Goal: Task Accomplishment & Management: Manage account settings

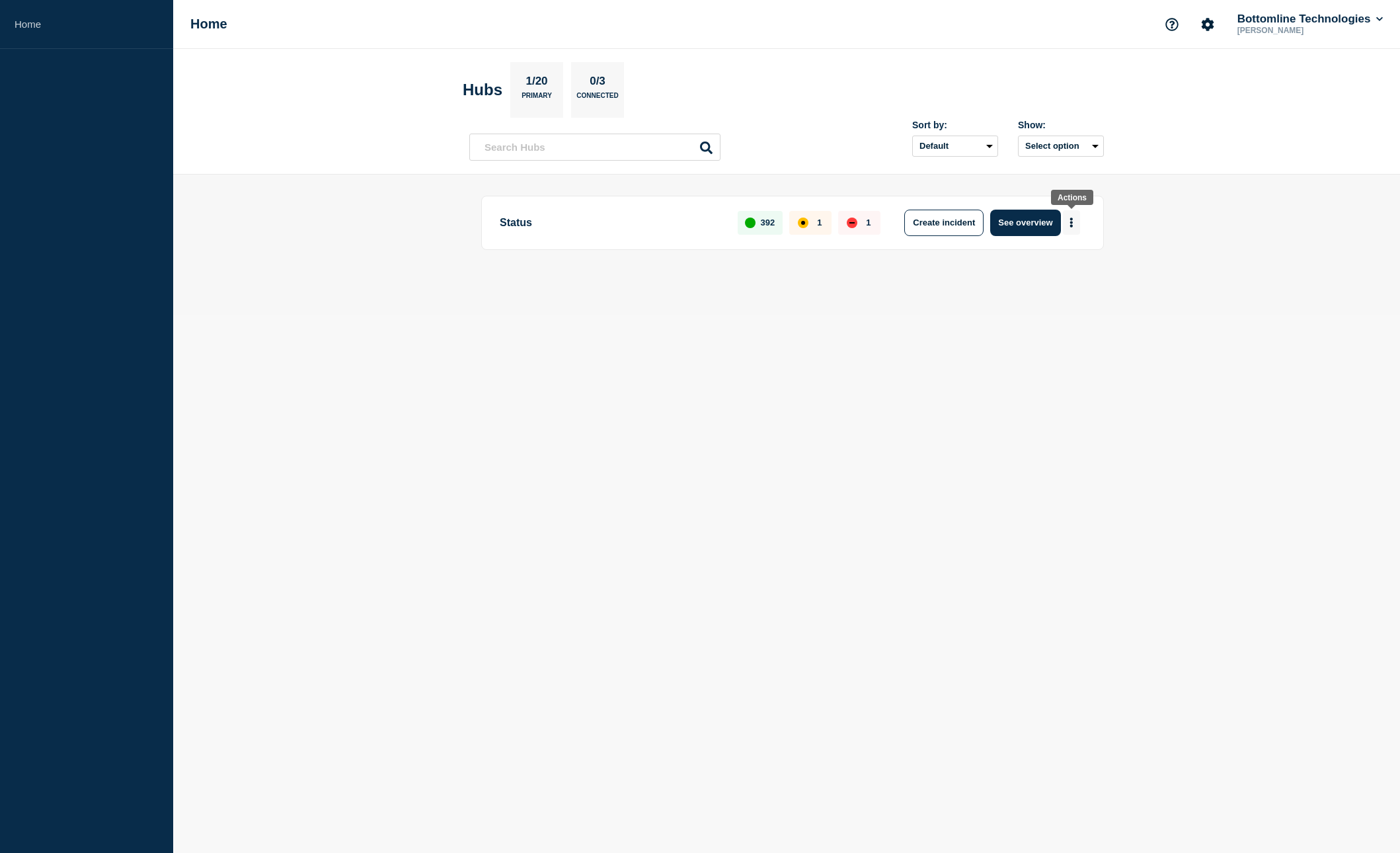
click at [1071, 226] on icon "More actions" at bounding box center [1072, 222] width 3 height 10
click at [947, 248] on div "Status 392 1 1 Create incident See overview" at bounding box center [792, 223] width 623 height 54
click at [1072, 223] on icon "More actions" at bounding box center [1072, 222] width 3 height 10
click at [884, 274] on div "Status 392 1 1 Create incident See overview" at bounding box center [787, 245] width 634 height 99
click at [1040, 227] on button "See overview" at bounding box center [1026, 223] width 70 height 26
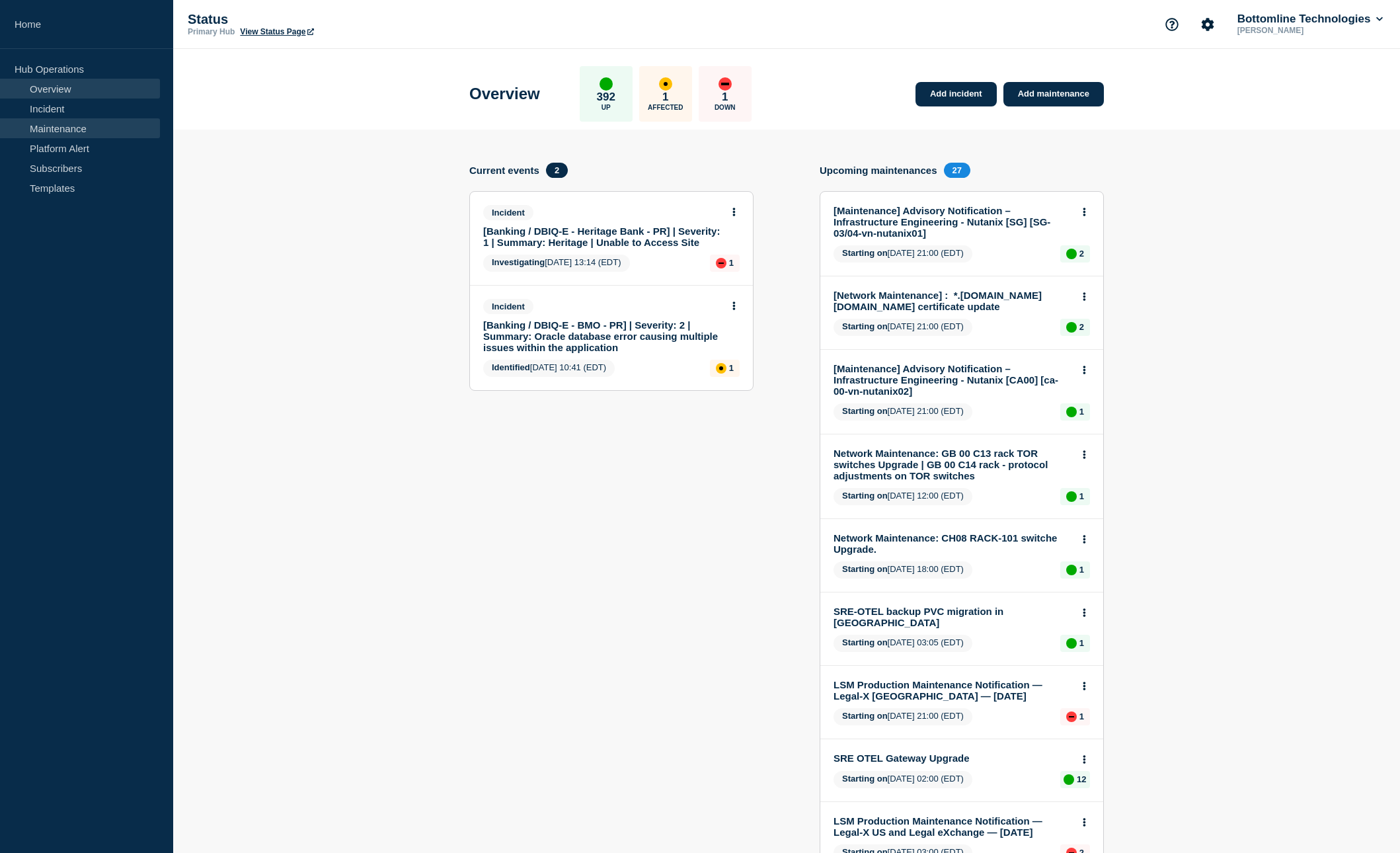
click at [74, 136] on link "Maintenance" at bounding box center [80, 128] width 160 height 20
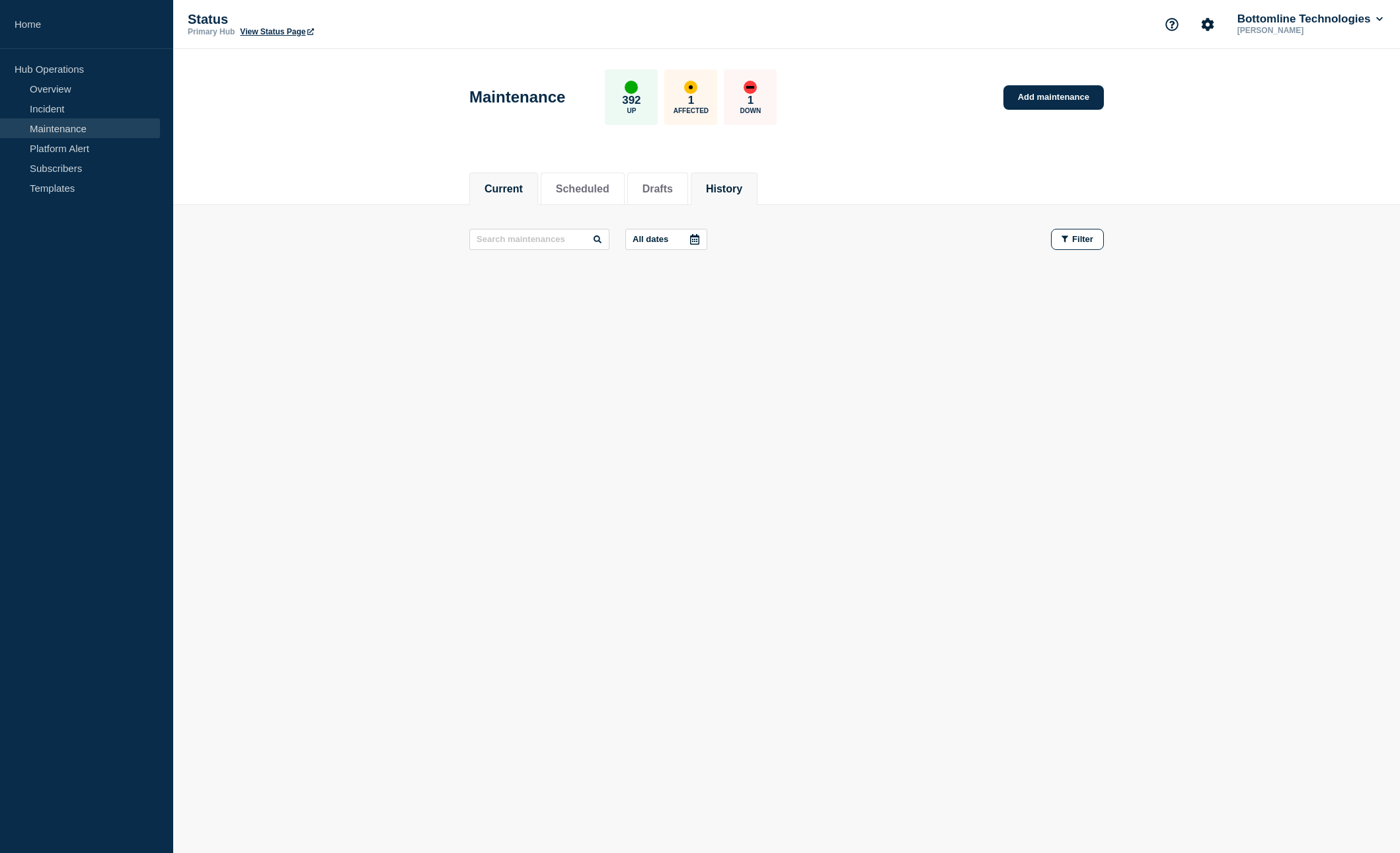
click at [722, 189] on button "History" at bounding box center [724, 189] width 37 height 12
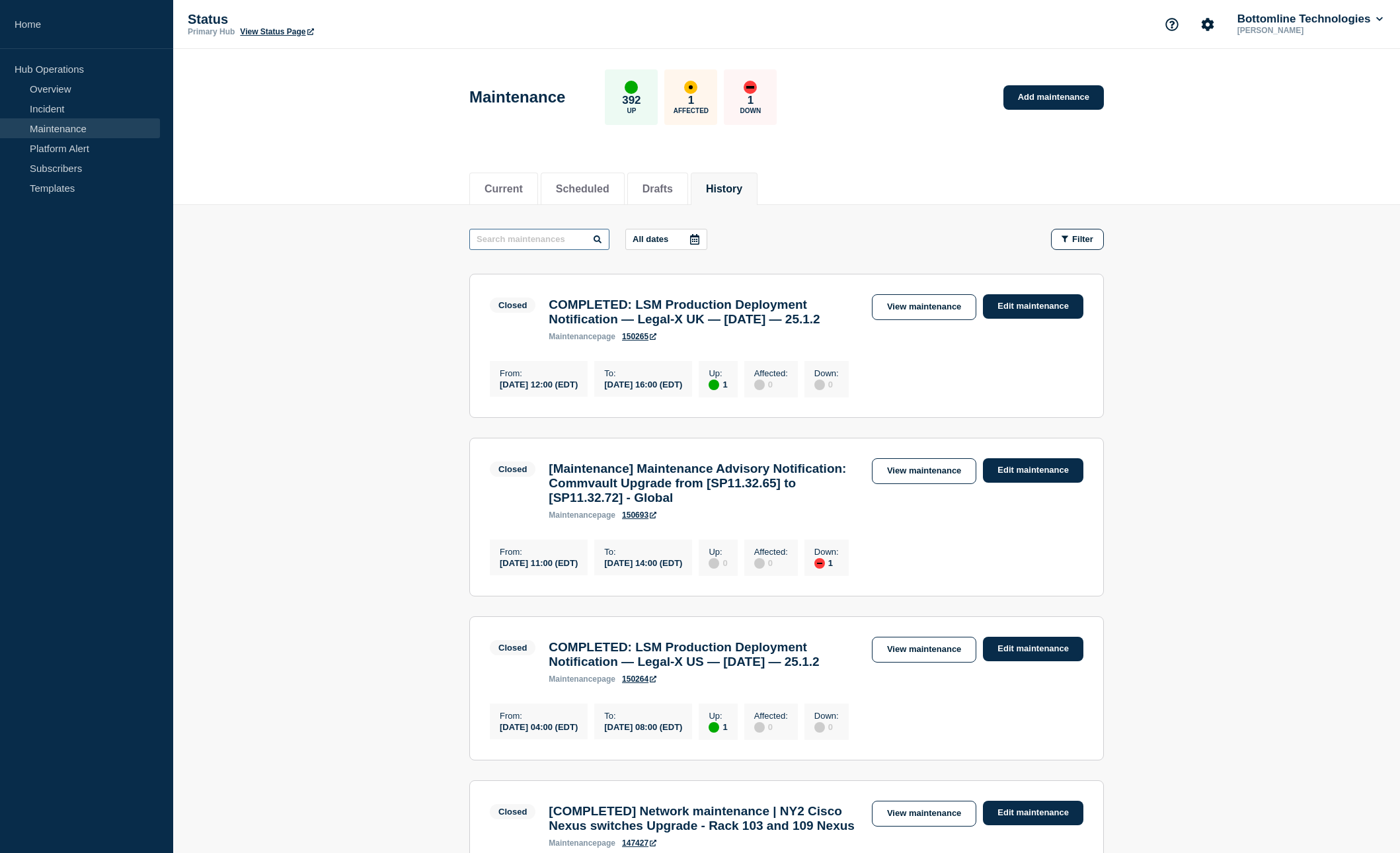
click at [511, 243] on input "text" at bounding box center [539, 239] width 140 height 21
type input "network"
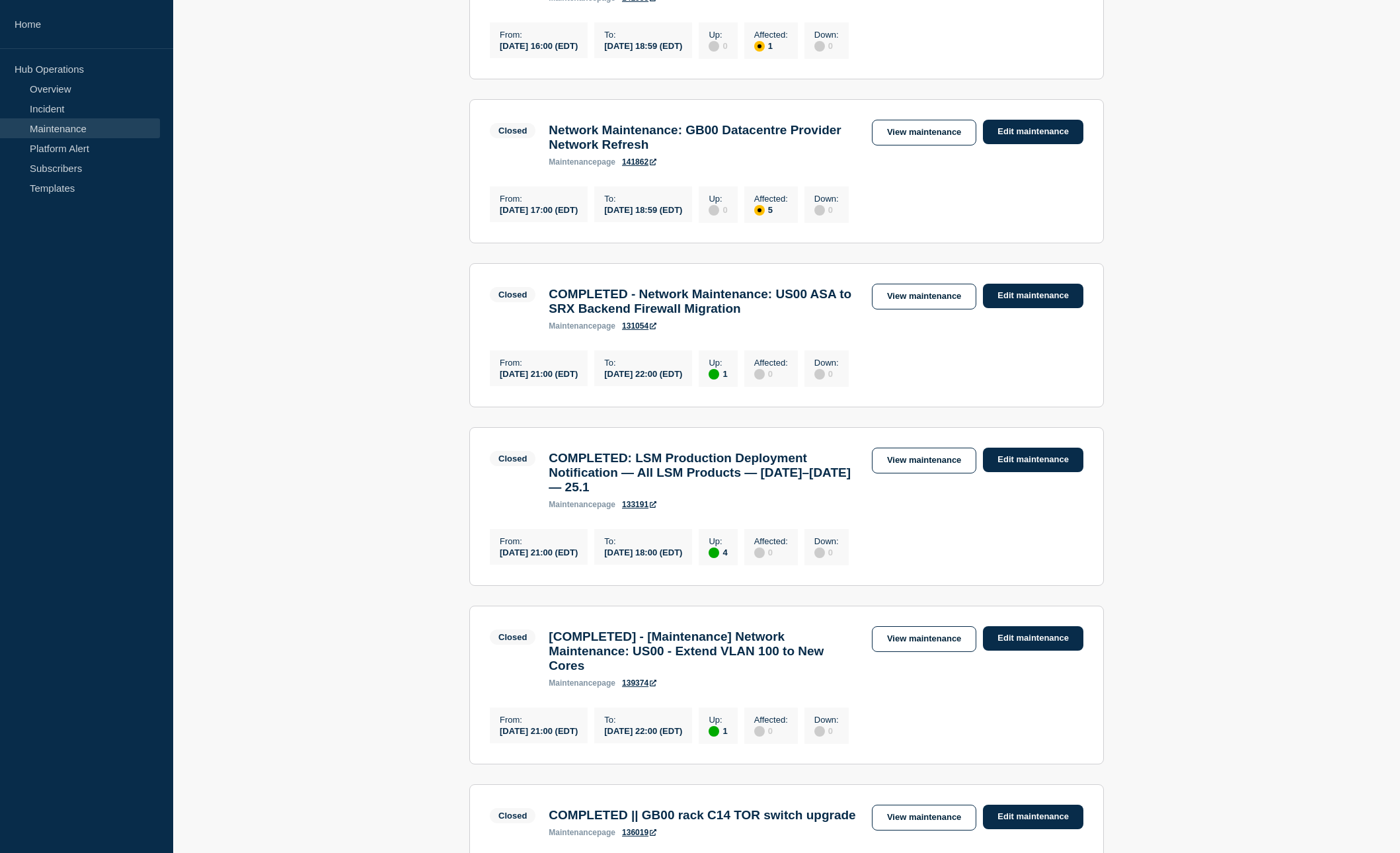
scroll to position [676, 0]
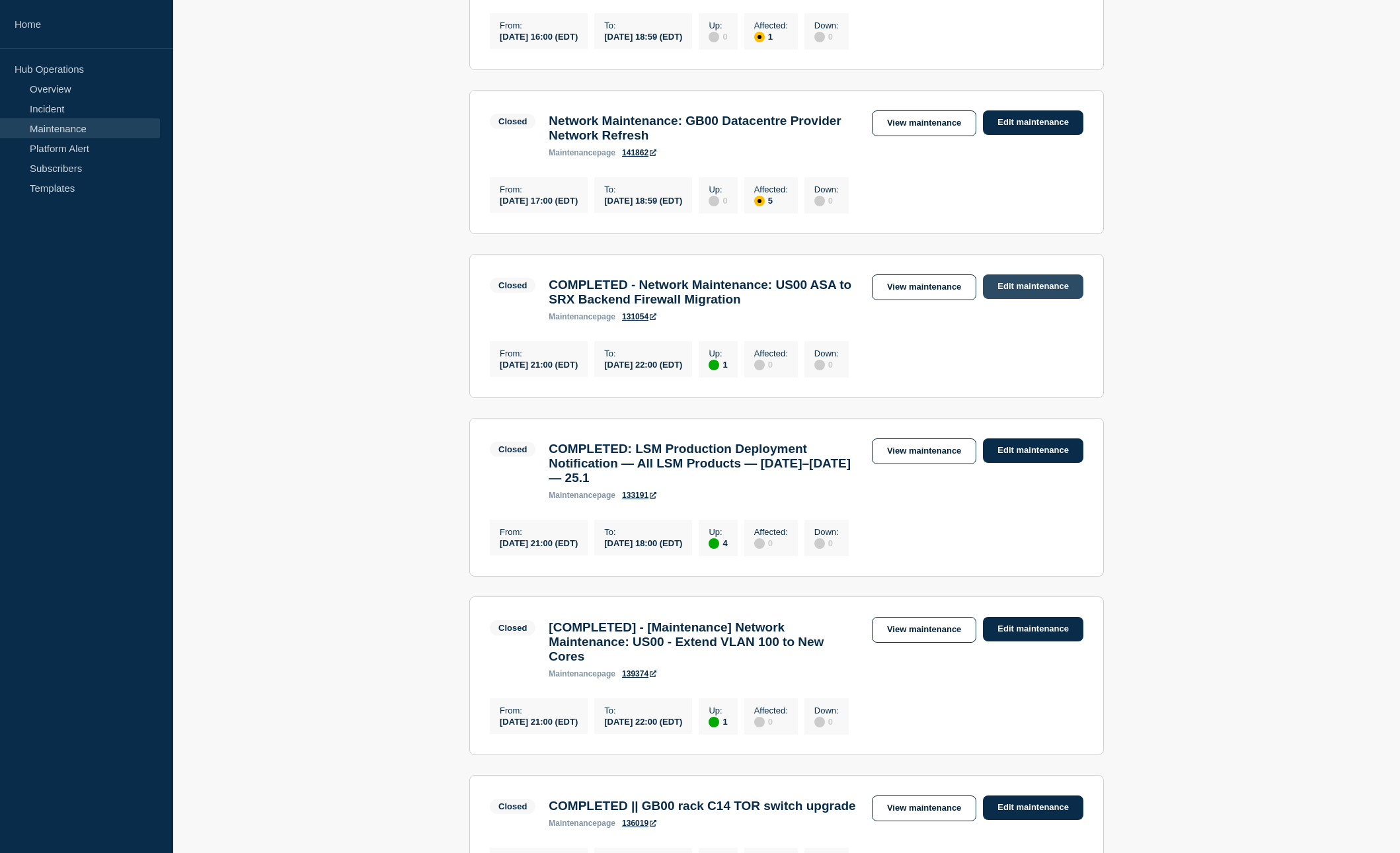
click at [1019, 299] on link "Edit maintenance" at bounding box center [1033, 286] width 101 height 24
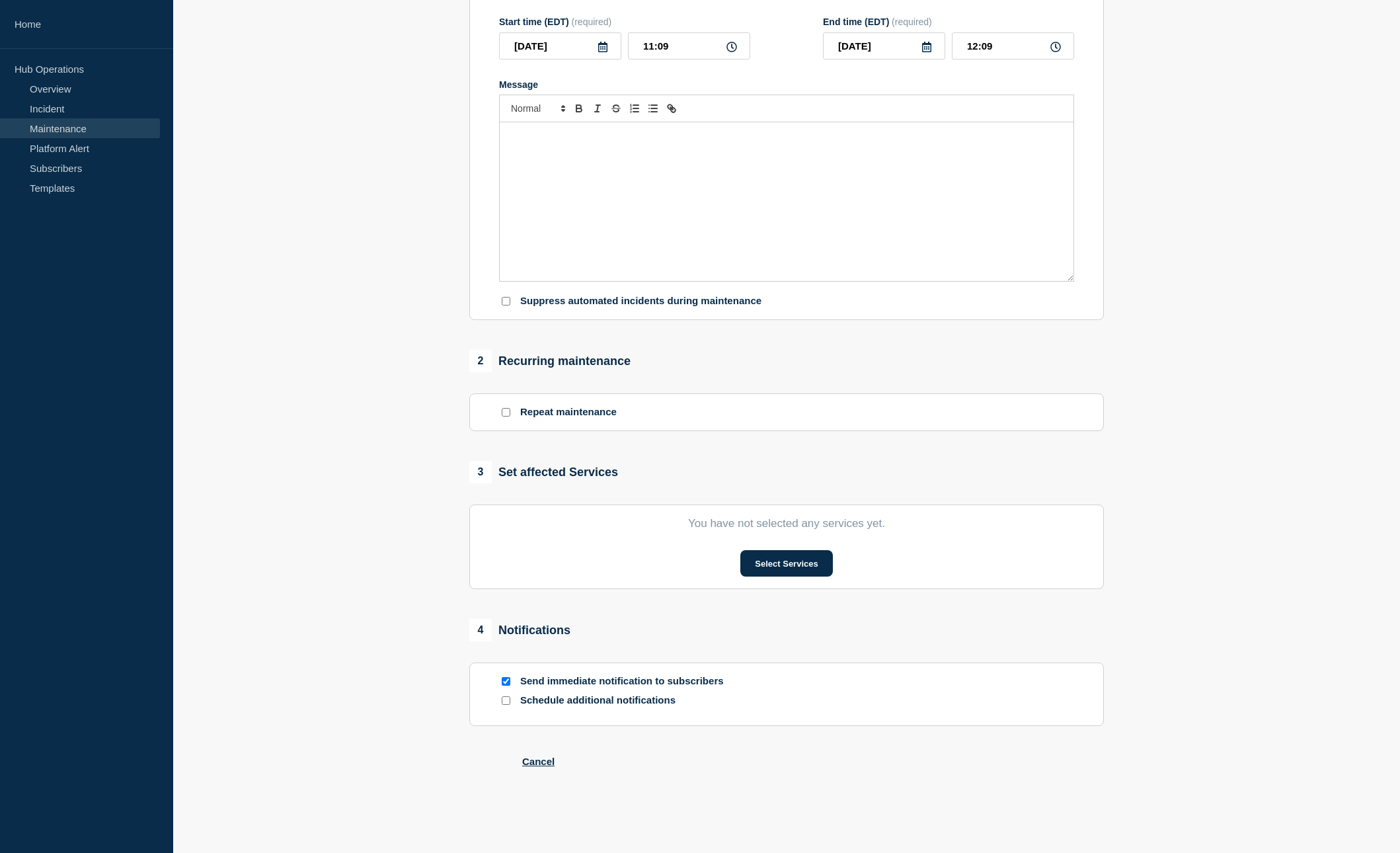
scroll to position [235, 0]
type input "COMPLETED - Network Maintenance: US00 ASA to SRX Backend Firewall Migration"
type input "[DATE]"
type input "21:00"
type input "[DATE]"
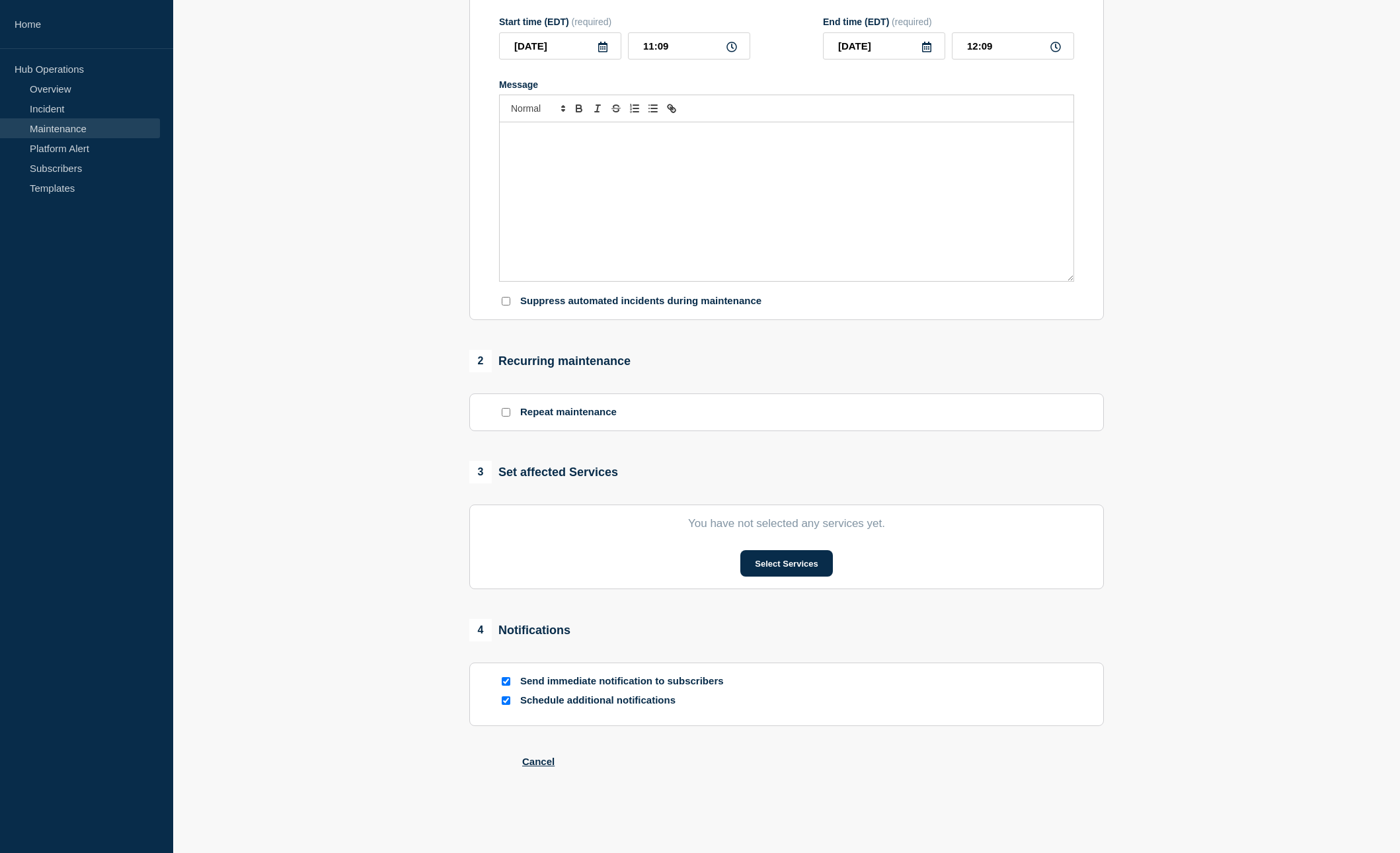
type input "22:00"
checkbox input "true"
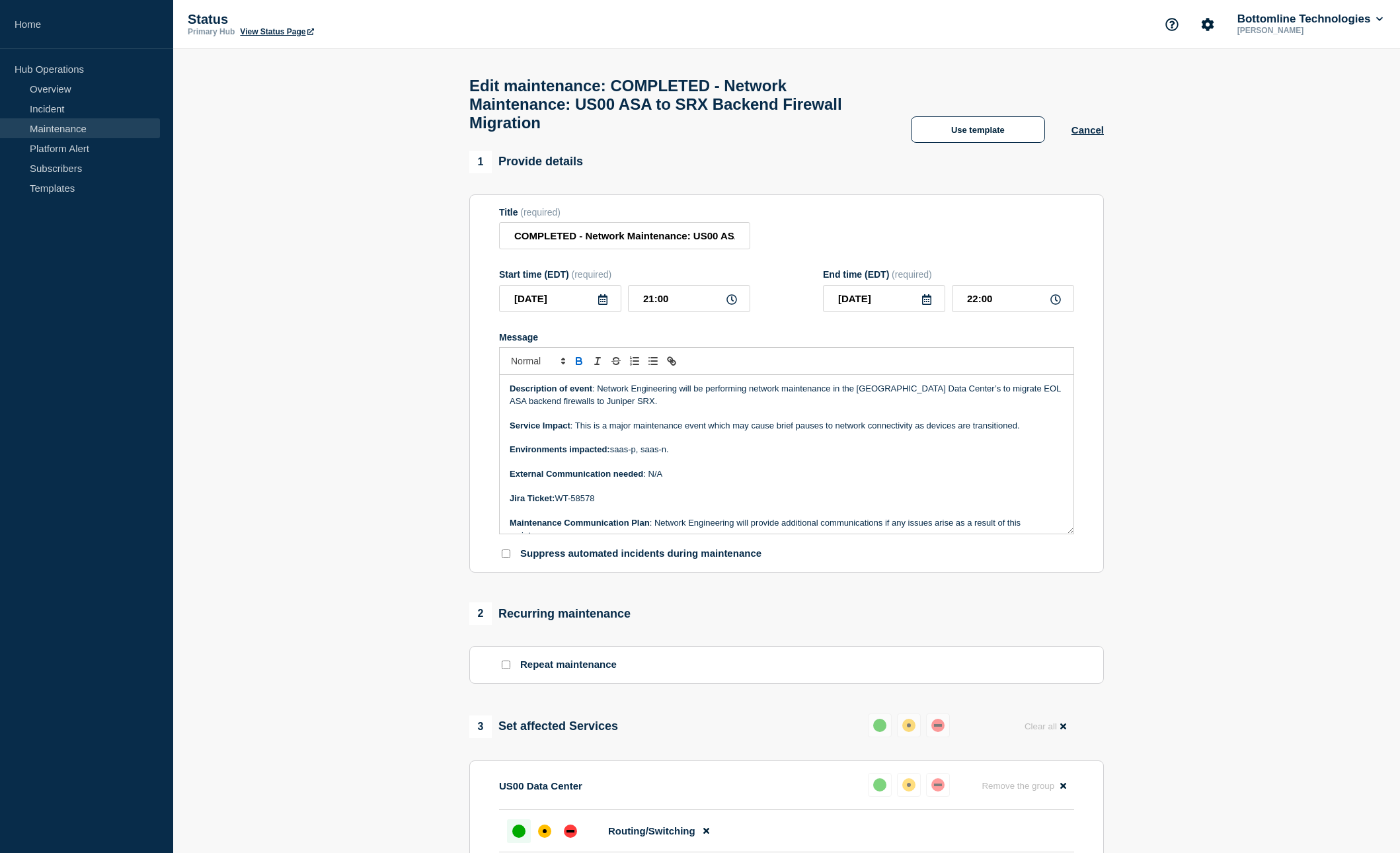
scroll to position [0, 0]
drag, startPoint x: 584, startPoint y: 244, endPoint x: 461, endPoint y: 248, distance: 123.1
click at [461, 248] on section "1 Provide details Title (required) COMPLETED - Network Maintenance: US00 ASA to…" at bounding box center [786, 686] width 1227 height 1071
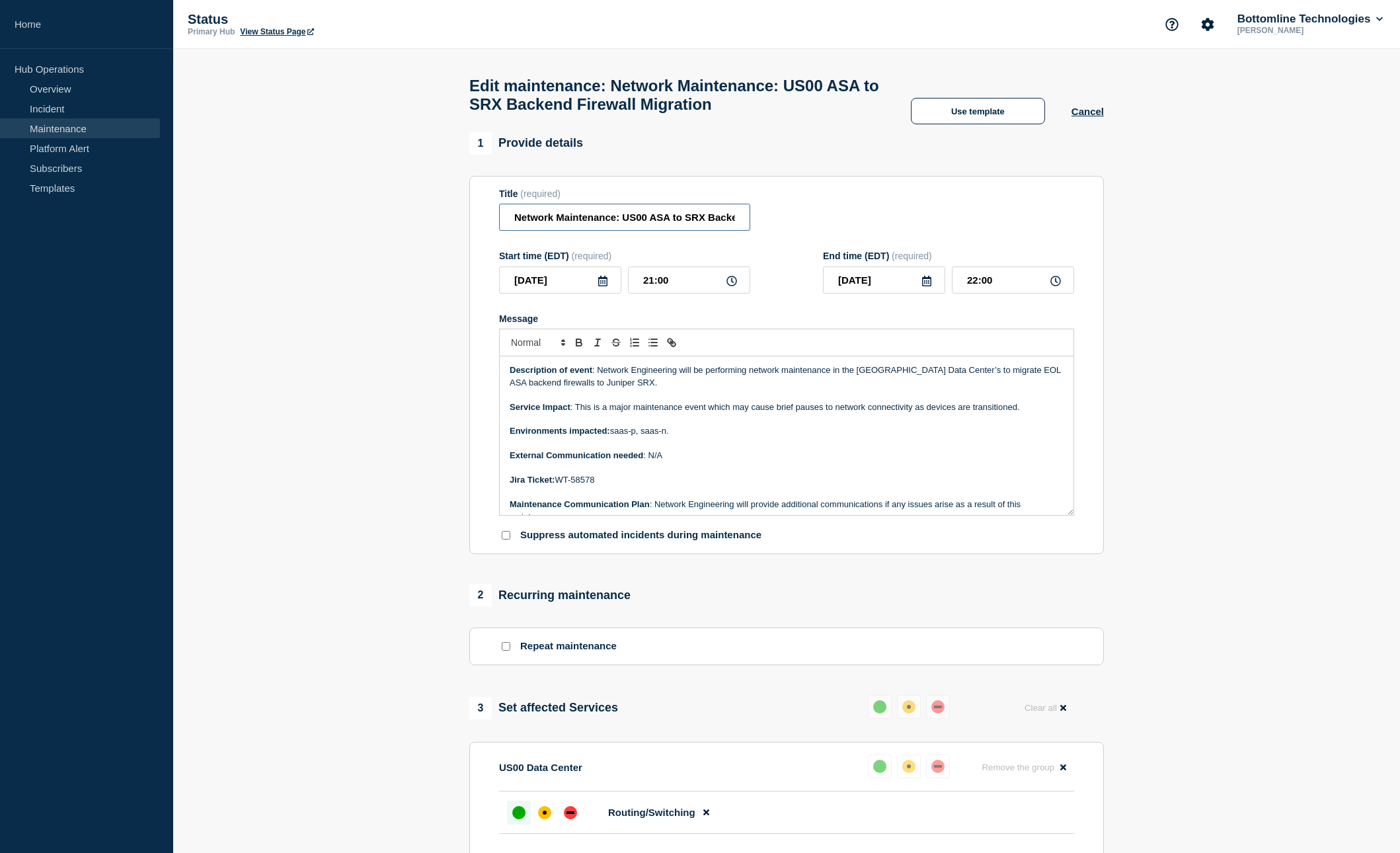
click at [674, 224] on input "Network Maintenance: US00 ASA to SRX Backend Firewall Migration" at bounding box center [625, 217] width 251 height 27
drag, startPoint x: 711, startPoint y: 223, endPoint x: 772, endPoint y: 230, distance: 61.4
click at [801, 225] on div "Title (required) Network Maintenance: US00 ASA to SRX Backend Firewall Migration" at bounding box center [787, 210] width 575 height 43
click at [648, 231] on input "Network Maintenance: US00 ASA to SRX Backend Firewall Migration" at bounding box center [625, 217] width 251 height 27
drag, startPoint x: 643, startPoint y: 225, endPoint x: 607, endPoint y: 226, distance: 36.0
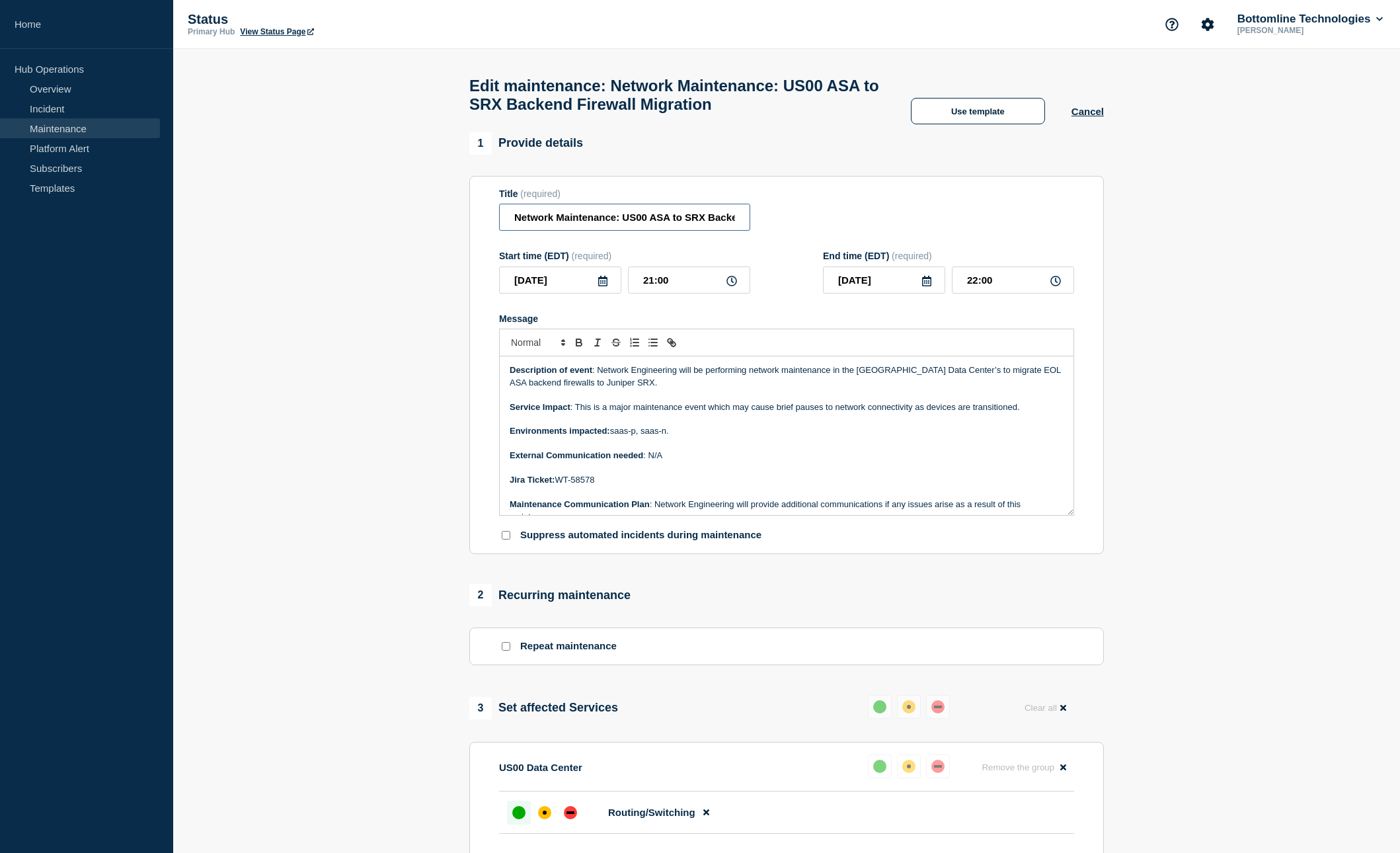
click at [607, 226] on input "Network Maintenance: US00 ASA to SRX Backend Firewall Migration" at bounding box center [625, 217] width 251 height 27
type input "Network Maintenance: US00 ASA to SRX Partner Firewall Migration"
click at [605, 286] on icon at bounding box center [603, 281] width 10 height 10
click at [647, 333] on icon "button" at bounding box center [649, 332] width 16 height 16
click at [651, 430] on div "25" at bounding box center [650, 436] width 19 height 19
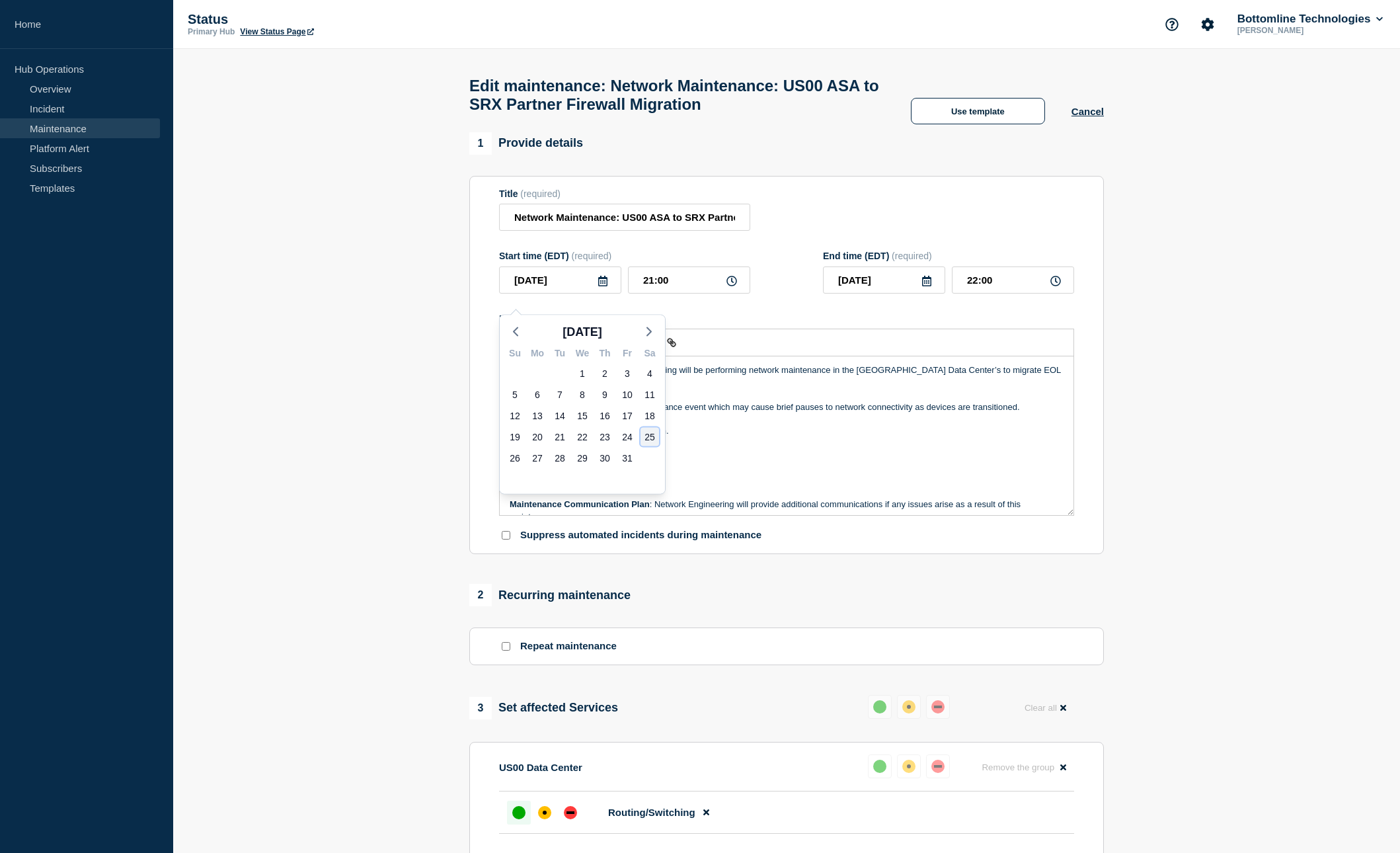
type input "[DATE]"
drag, startPoint x: 1041, startPoint y: 385, endPoint x: 1016, endPoint y: 385, distance: 25.0
click at [1016, 385] on p "Description of event : Network Engineering will be performing network maintenan…" at bounding box center [786, 376] width 554 height 24
drag, startPoint x: 666, startPoint y: 447, endPoint x: 645, endPoint y: 448, distance: 21.0
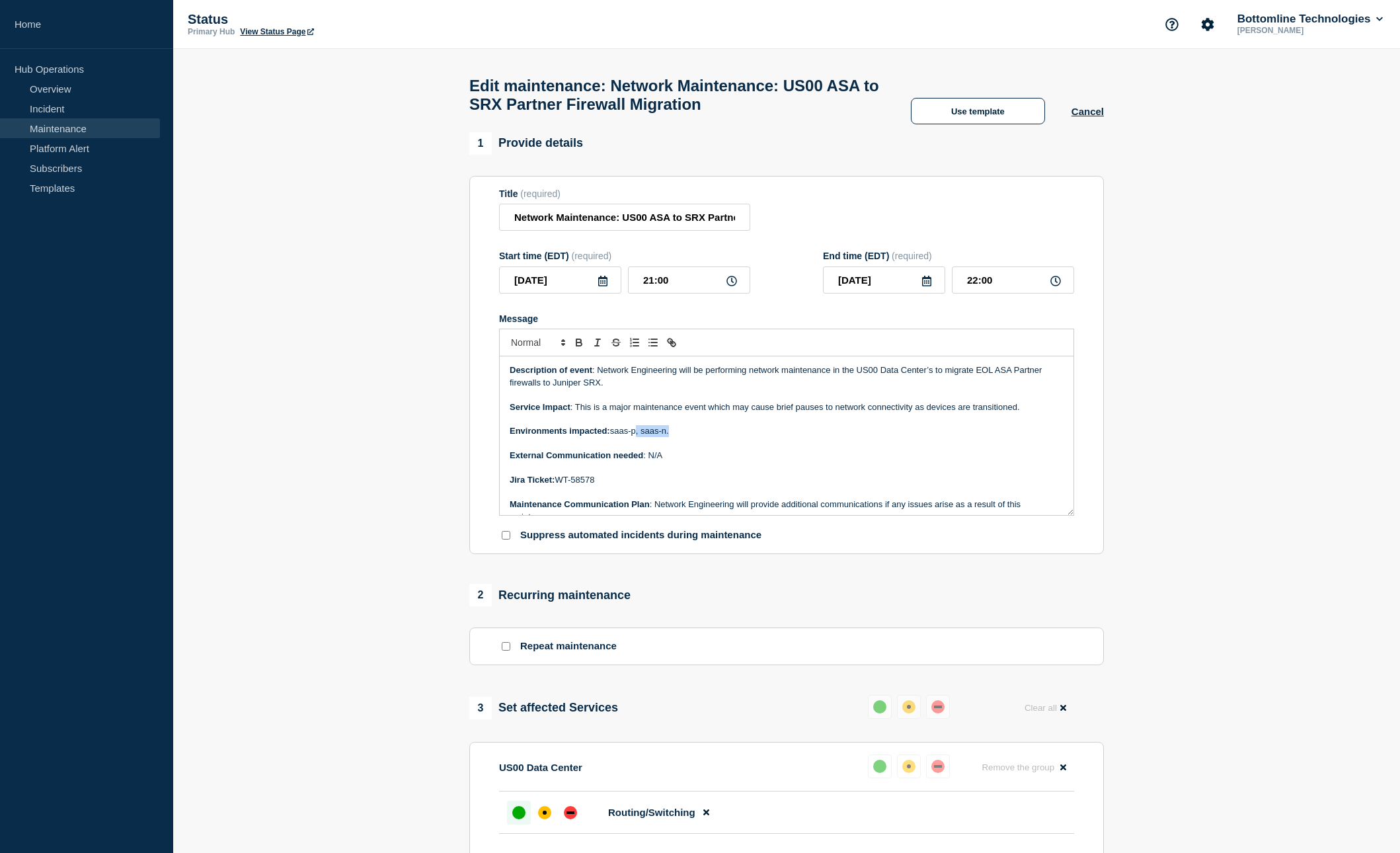
click at [639, 437] on p "Environments impacted: saas-p, saas-n." at bounding box center [786, 430] width 554 height 12
drag, startPoint x: 590, startPoint y: 492, endPoint x: 559, endPoint y: 492, distance: 31.0
click at [559, 486] on p "Jira Ticket: WT-58578" at bounding box center [786, 479] width 554 height 12
click at [540, 389] on p "Description of event : Network Engineering will be performing network maintenan…" at bounding box center [786, 376] width 554 height 24
click at [976, 384] on p "Description of event : Network Engineering will be performing network maintenan…" at bounding box center [786, 376] width 554 height 24
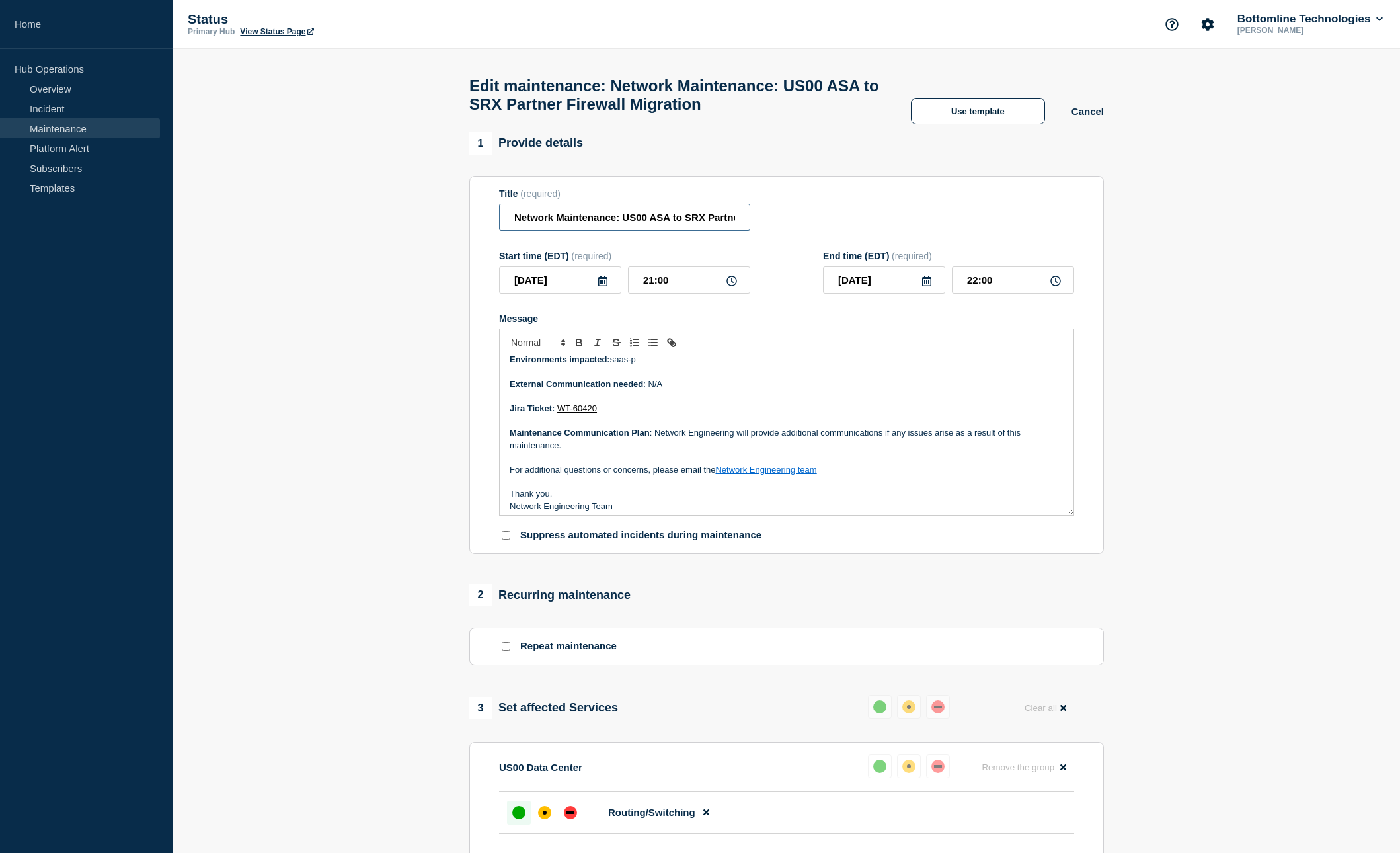
click at [515, 225] on input "Network Maintenance: US00 ASA to SRX Partner Firewall Migration" at bounding box center [625, 217] width 251 height 27
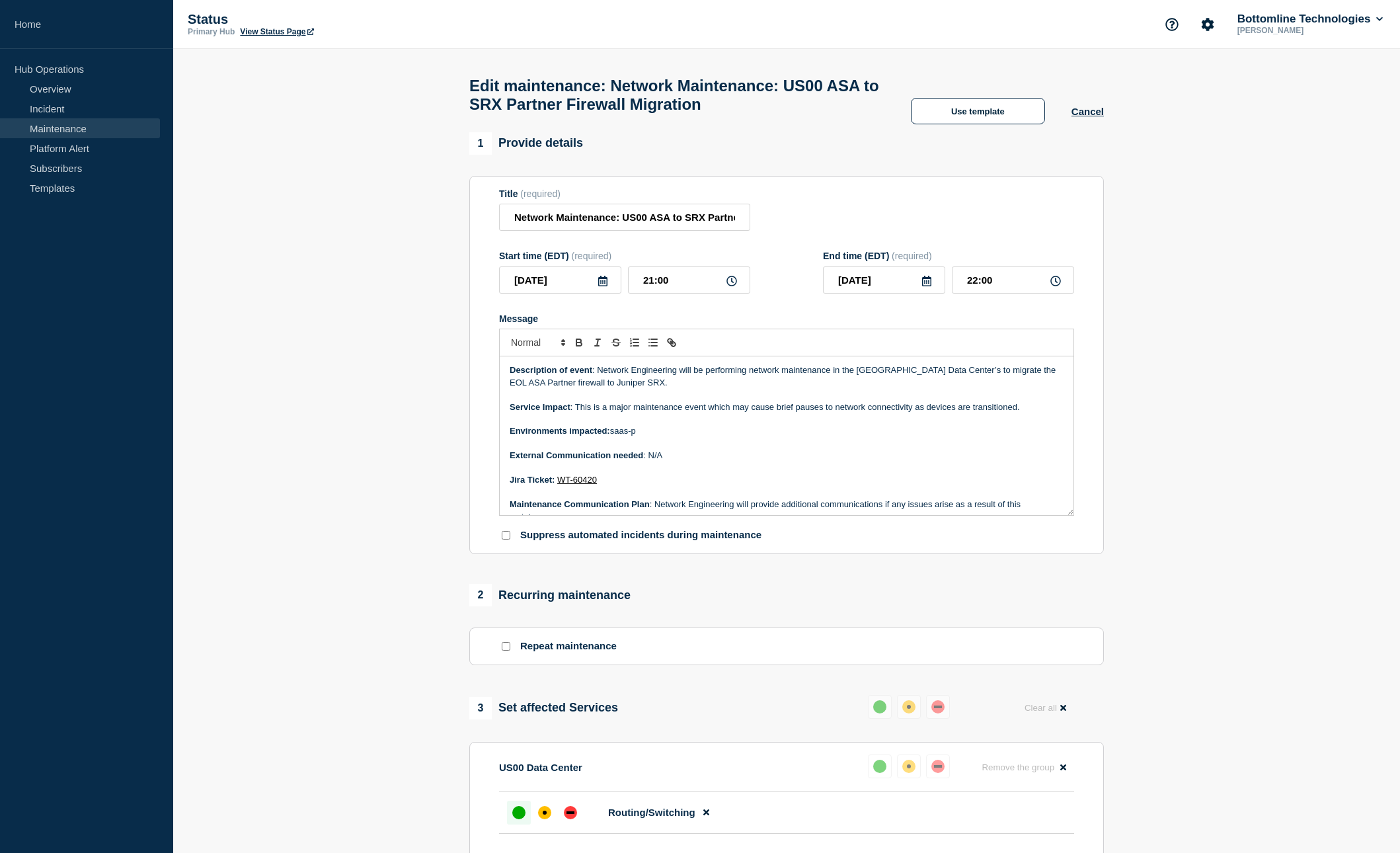
click at [693, 413] on p "Service Impact : This is a major maintenance event which may cause brief pauses…" at bounding box center [786, 407] width 554 height 12
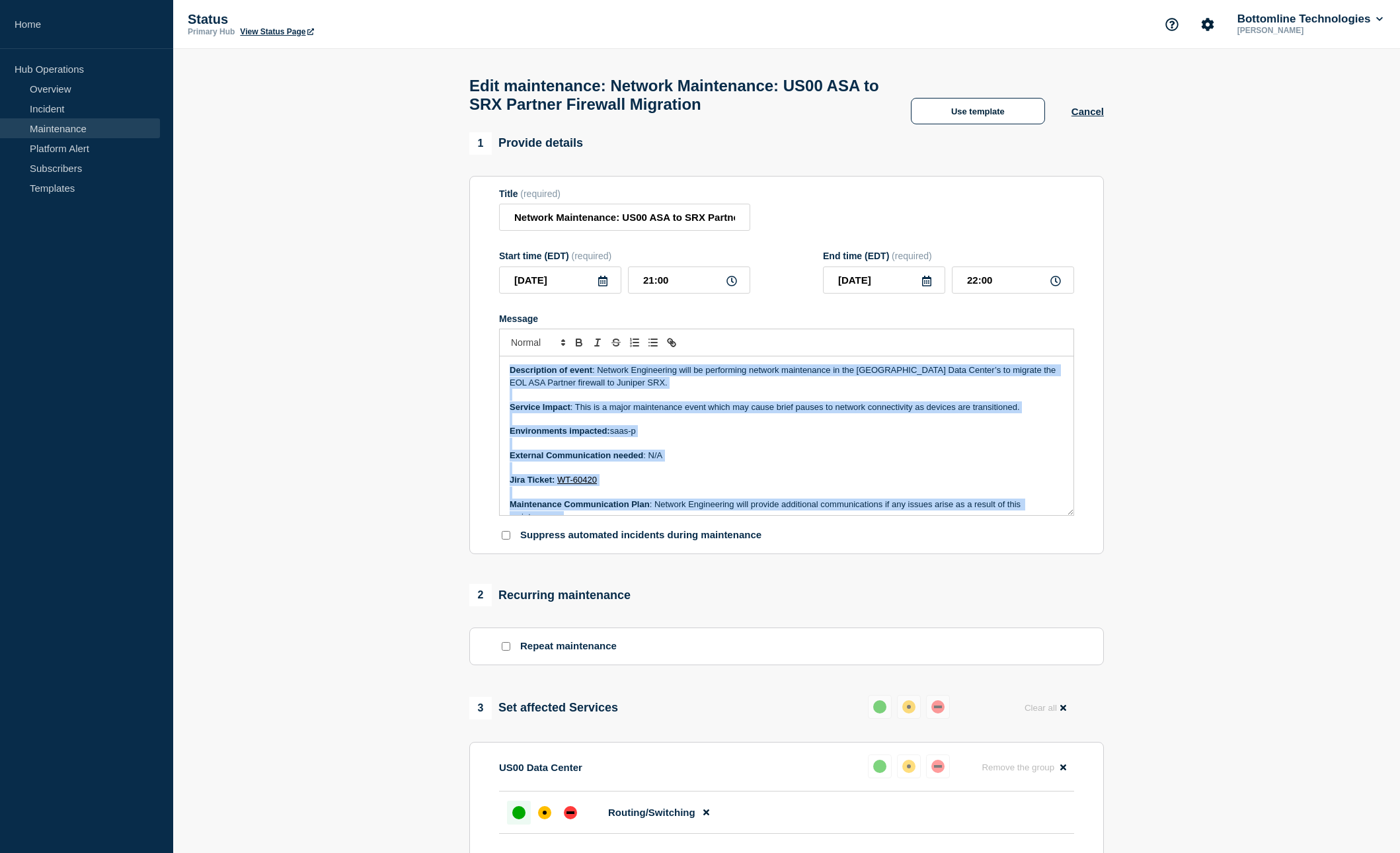
copy div "Description of event : Network Engineering will be performing network maintenan…"
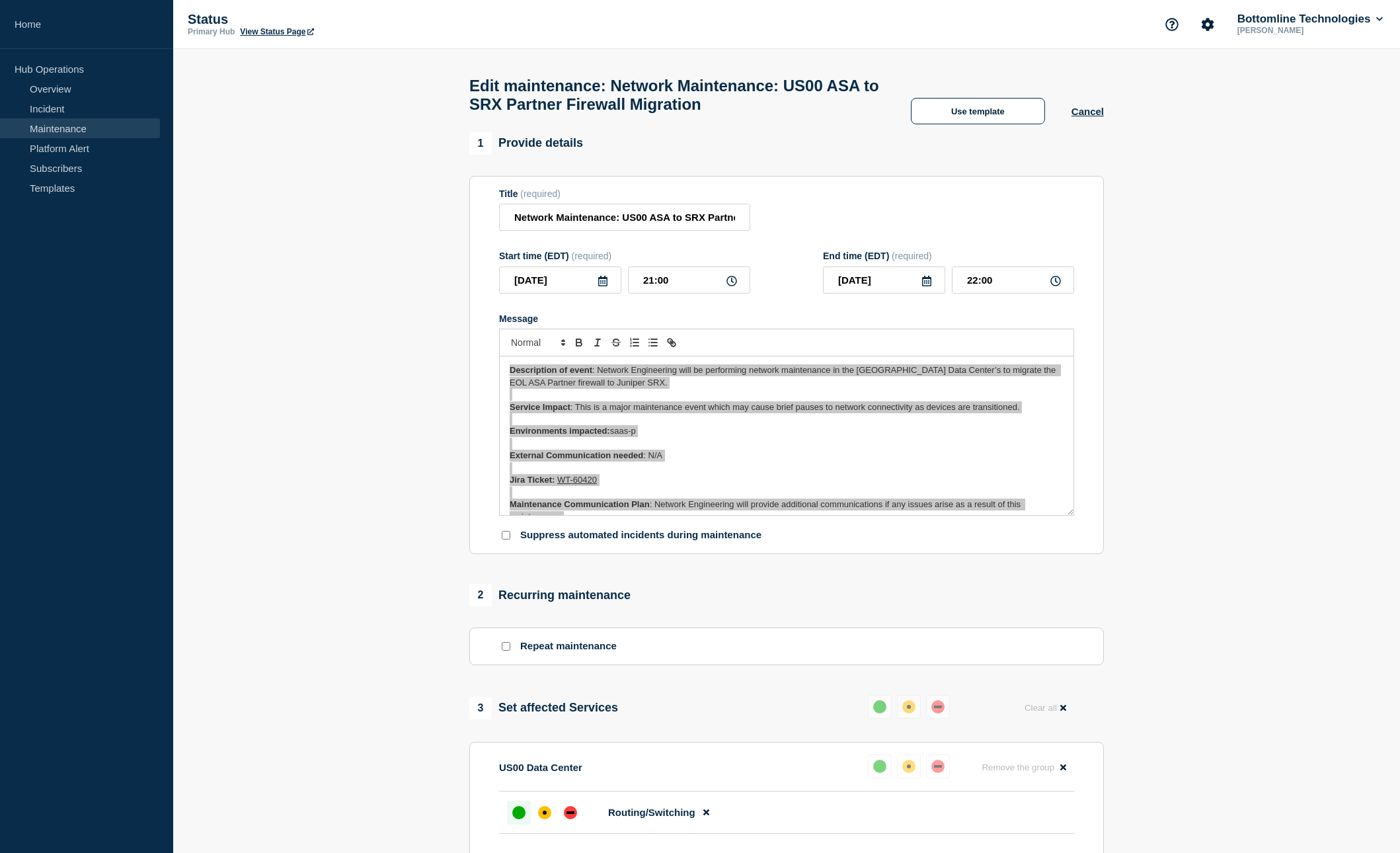
drag, startPoint x: 120, startPoint y: 410, endPoint x: 635, endPoint y: 398, distance: 515.1
click at [639, 389] on p "Description of event : Network Engineering will be performing network maintenan…" at bounding box center [786, 376] width 554 height 24
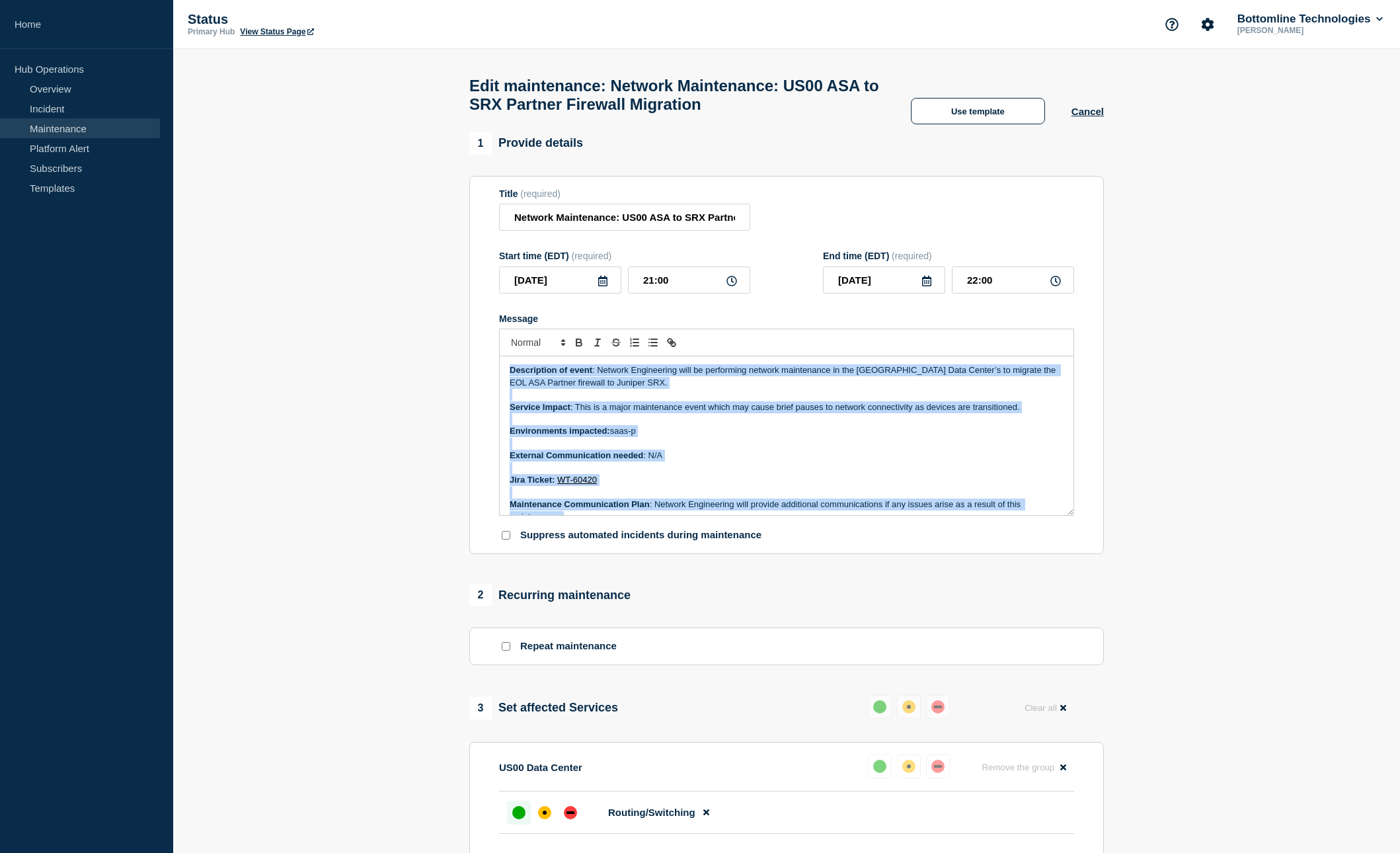
click at [596, 389] on p "Description of event : Network Engineering will be performing network maintenan…" at bounding box center [786, 376] width 554 height 24
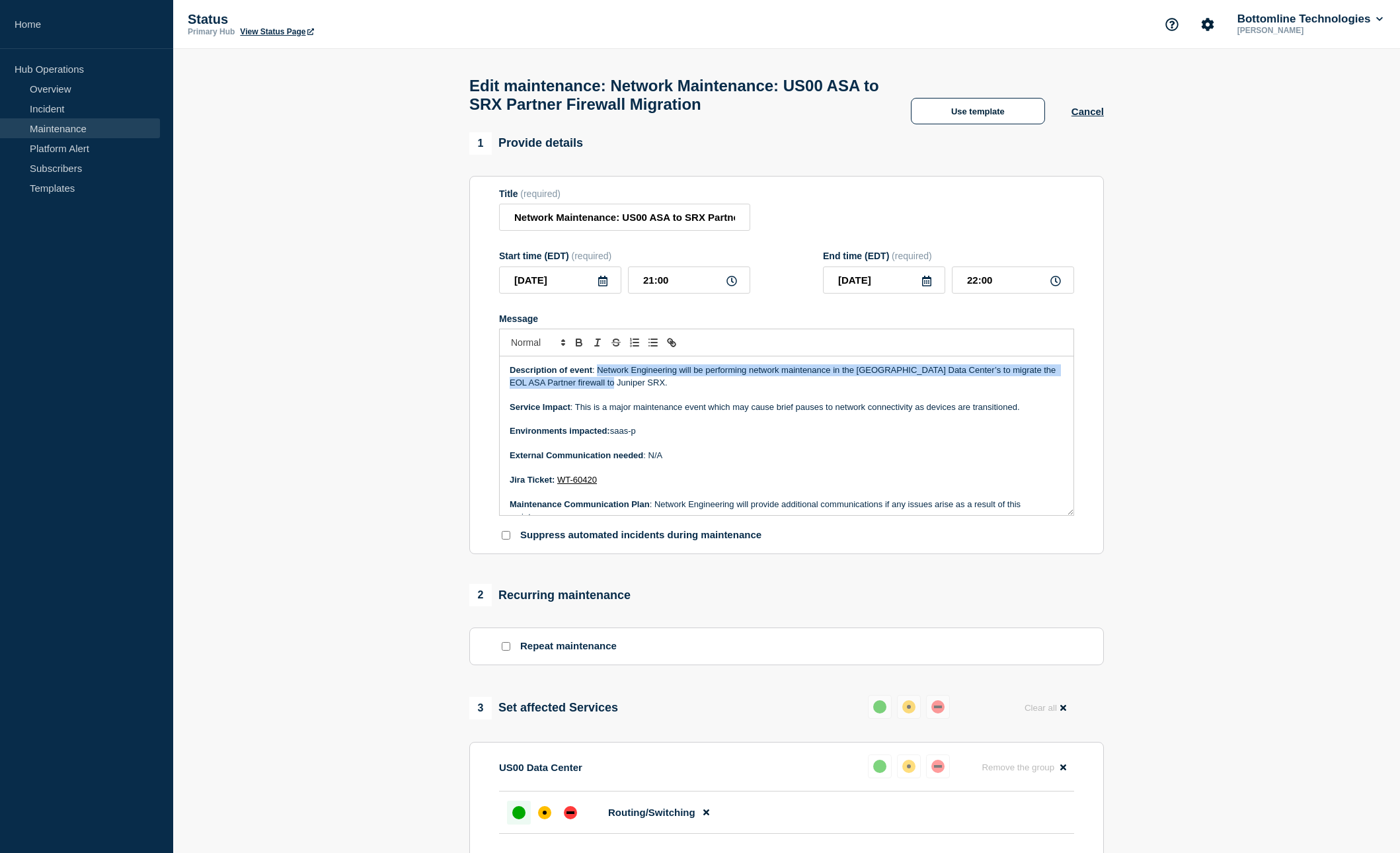
drag, startPoint x: 599, startPoint y: 397, endPoint x: 599, endPoint y: 386, distance: 11.0
click at [599, 386] on p "Description of event : Network Engineering will be performing network maintenan…" at bounding box center [786, 376] width 554 height 24
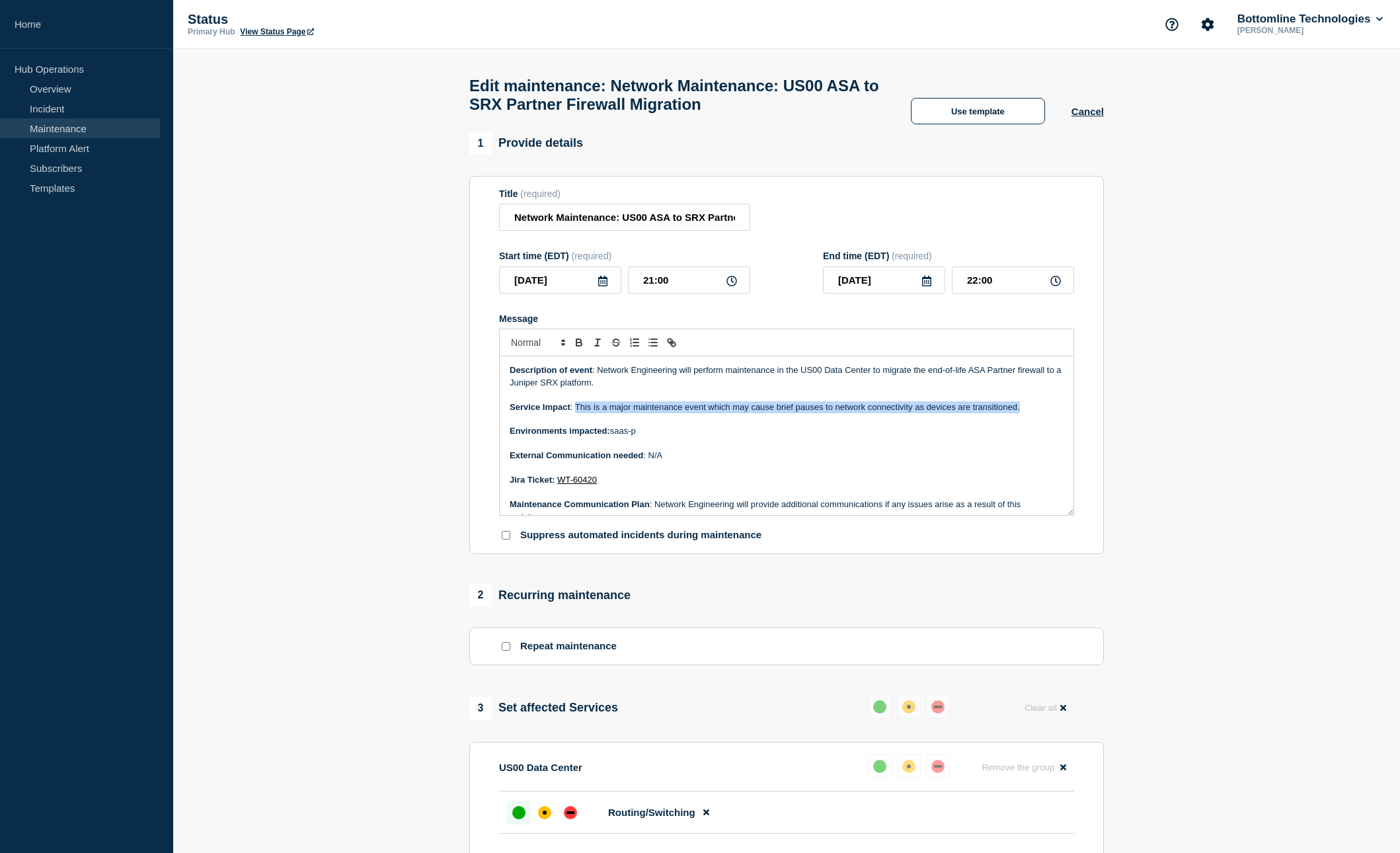
drag, startPoint x: 1021, startPoint y: 423, endPoint x: 617, endPoint y: 423, distance: 404.0
click at [577, 413] on p "Service Impact : This is a major maintenance event which may cause brief pauses…" at bounding box center [786, 407] width 554 height 12
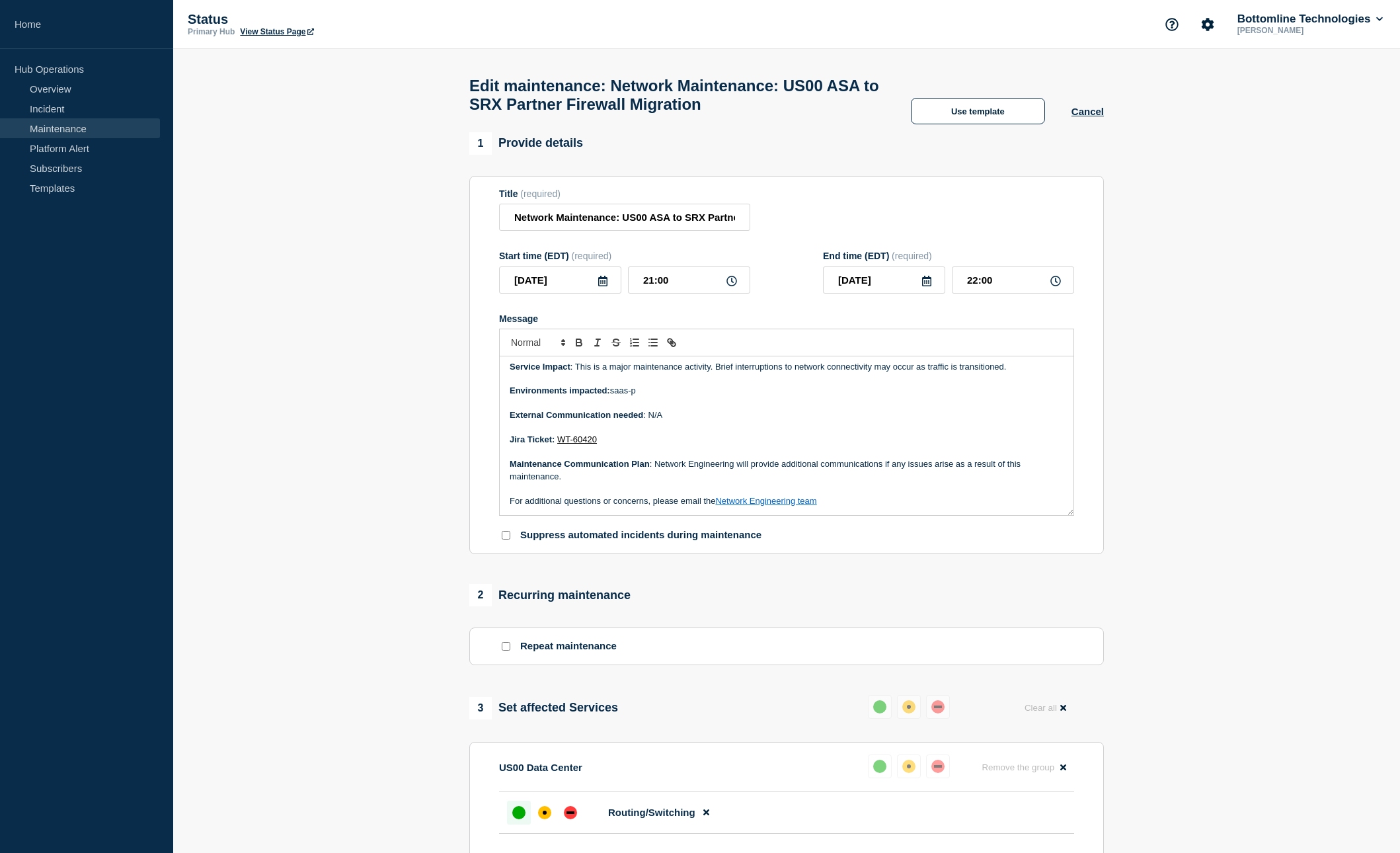
scroll to position [43, 0]
drag, startPoint x: 556, startPoint y: 484, endPoint x: 654, endPoint y: 474, distance: 98.5
click at [654, 474] on p "Maintenance Communication Plan : Network Engineering will provide additional co…" at bounding box center [786, 467] width 554 height 24
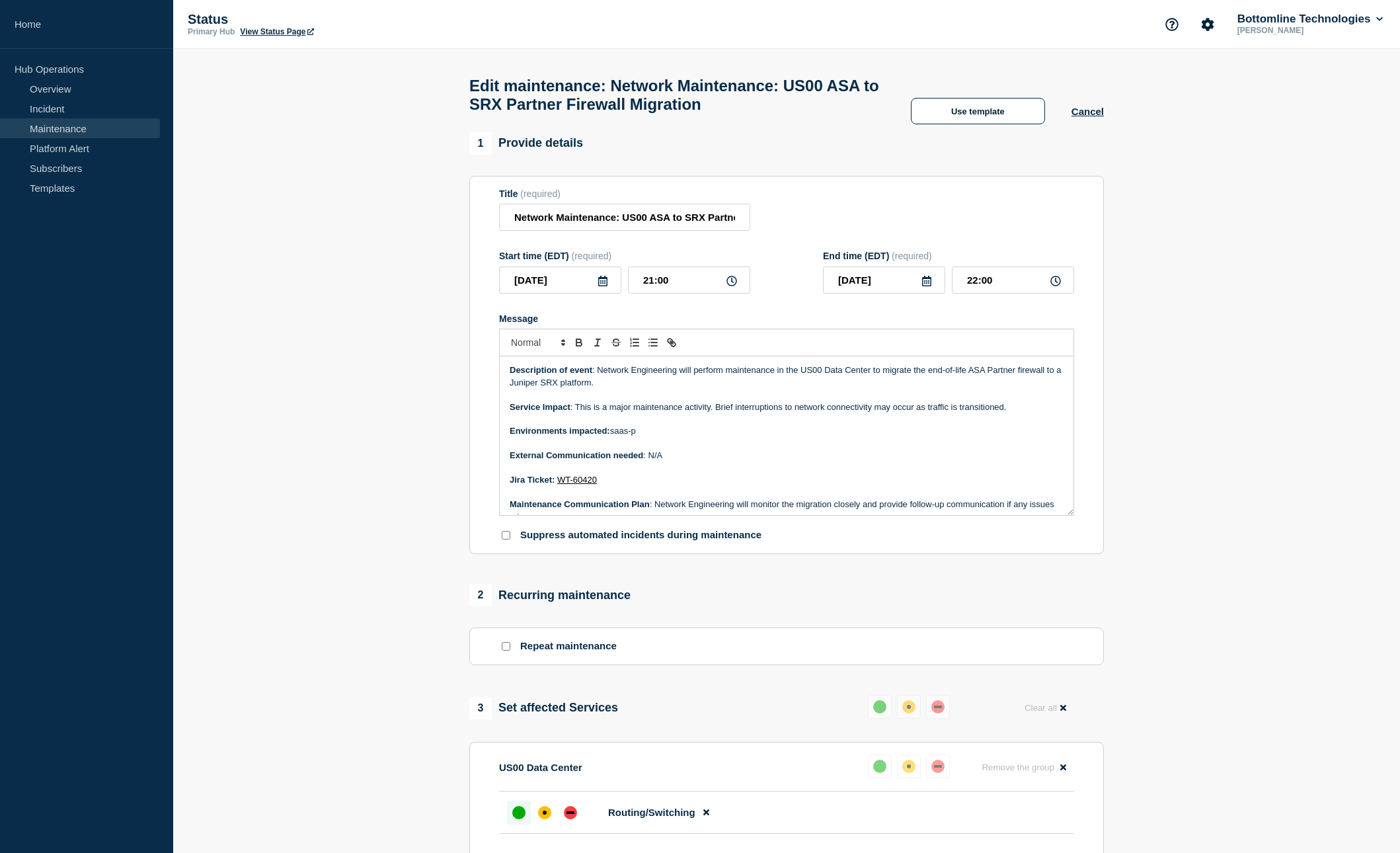
scroll to position [0, 0]
click at [548, 225] on input "Network Maintenance: US00 ASA to SRX Partner Firewall Migration" at bounding box center [625, 217] width 251 height 27
click at [666, 223] on input "Network Maintenance: US00 ASA to SRX Partner Firewall Migration" at bounding box center [625, 217] width 251 height 27
drag, startPoint x: 681, startPoint y: 222, endPoint x: 754, endPoint y: 224, distance: 73.0
click at [754, 224] on div "Title (required) Network Maintenance: US00 ASA to SRX Partner Firewall Migration" at bounding box center [787, 210] width 575 height 43
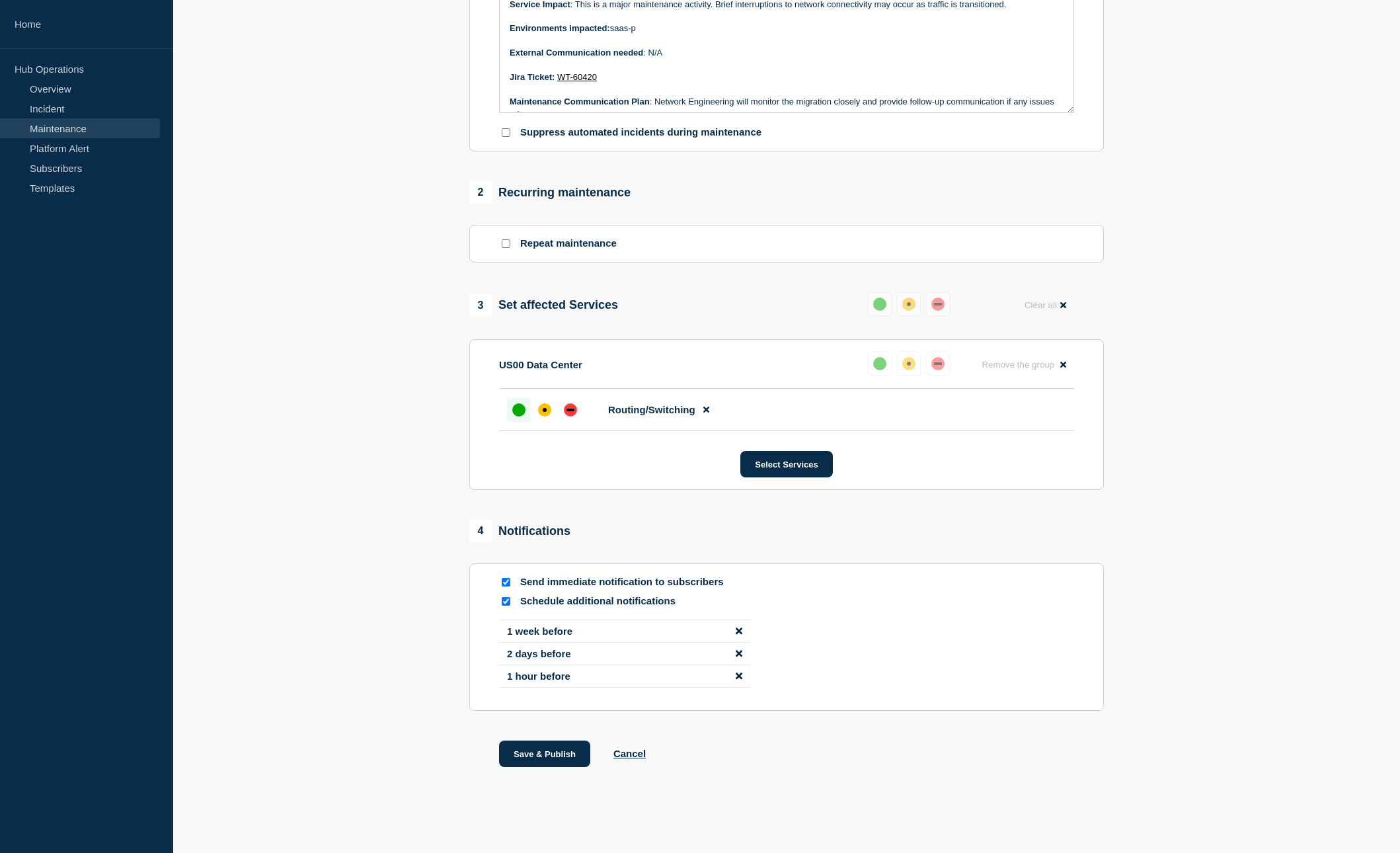
scroll to position [428, 0]
click at [540, 745] on button "Save & Publish" at bounding box center [545, 754] width 91 height 26
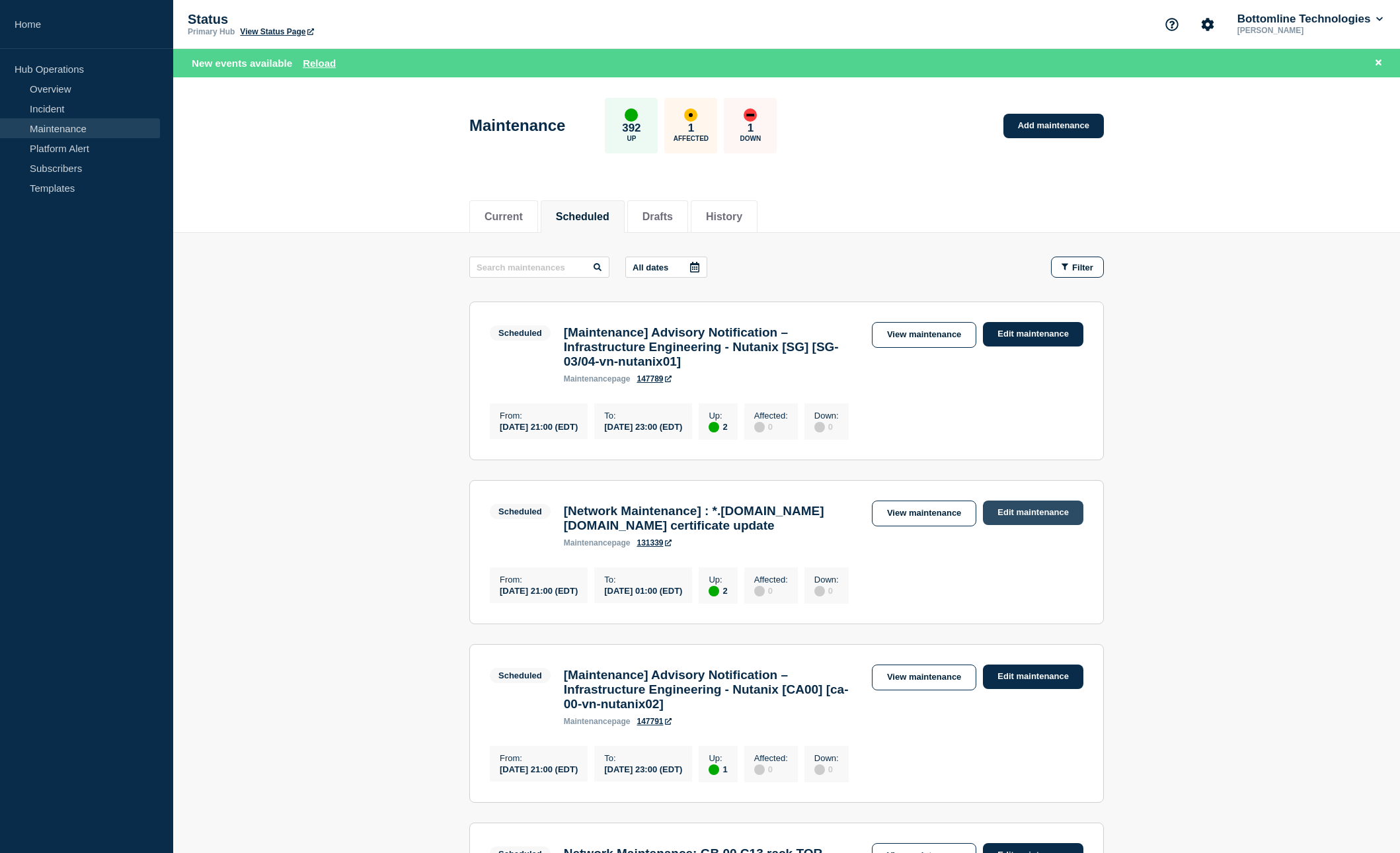
click at [1035, 520] on link "Edit maintenance" at bounding box center [1033, 512] width 101 height 24
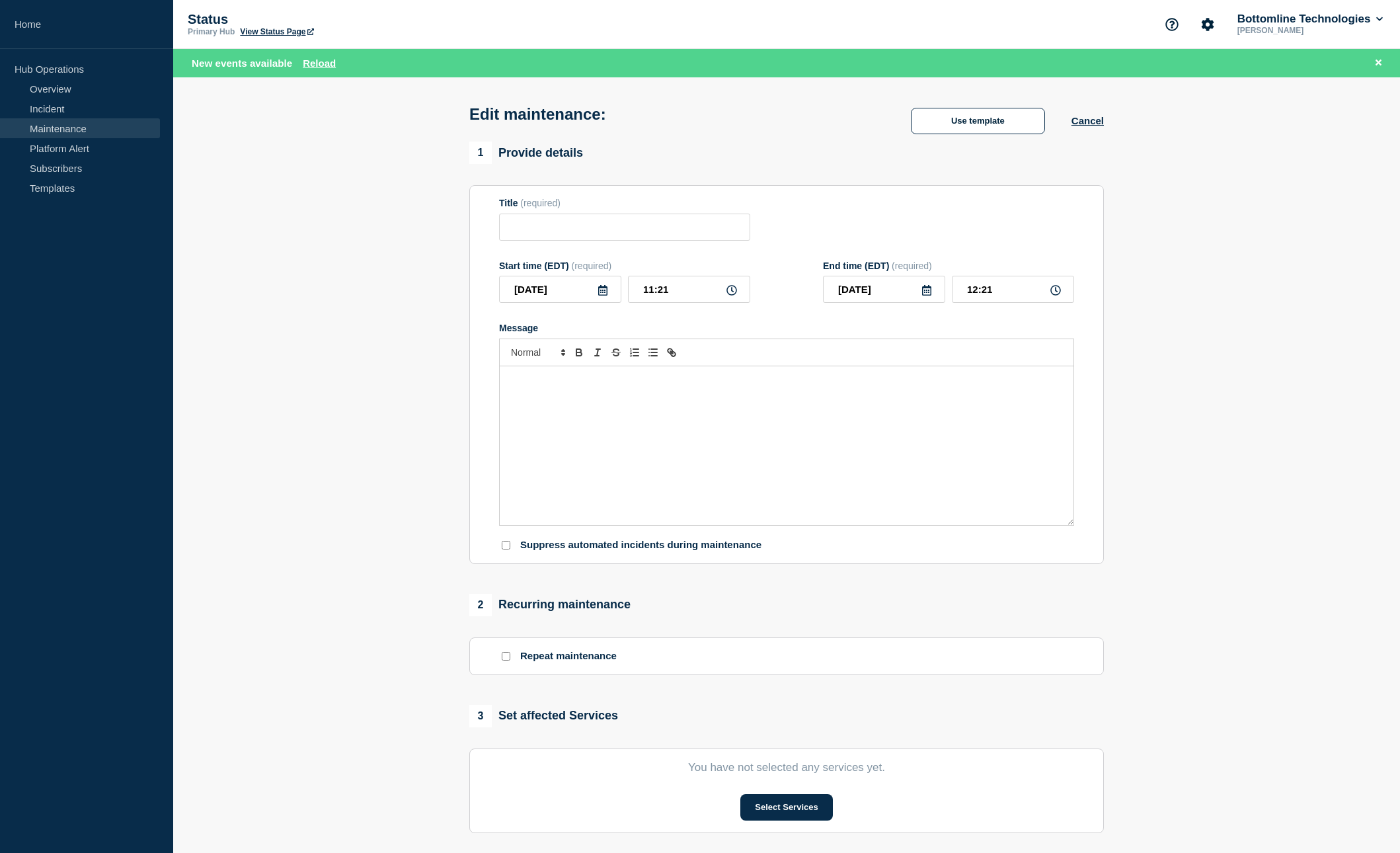
type input "[Network Maintenance] : *.[DOMAIN_NAME] [DOMAIN_NAME] certificate update"
type input "21:00"
type input "[DATE]"
type input "01:00"
checkbox input "true"
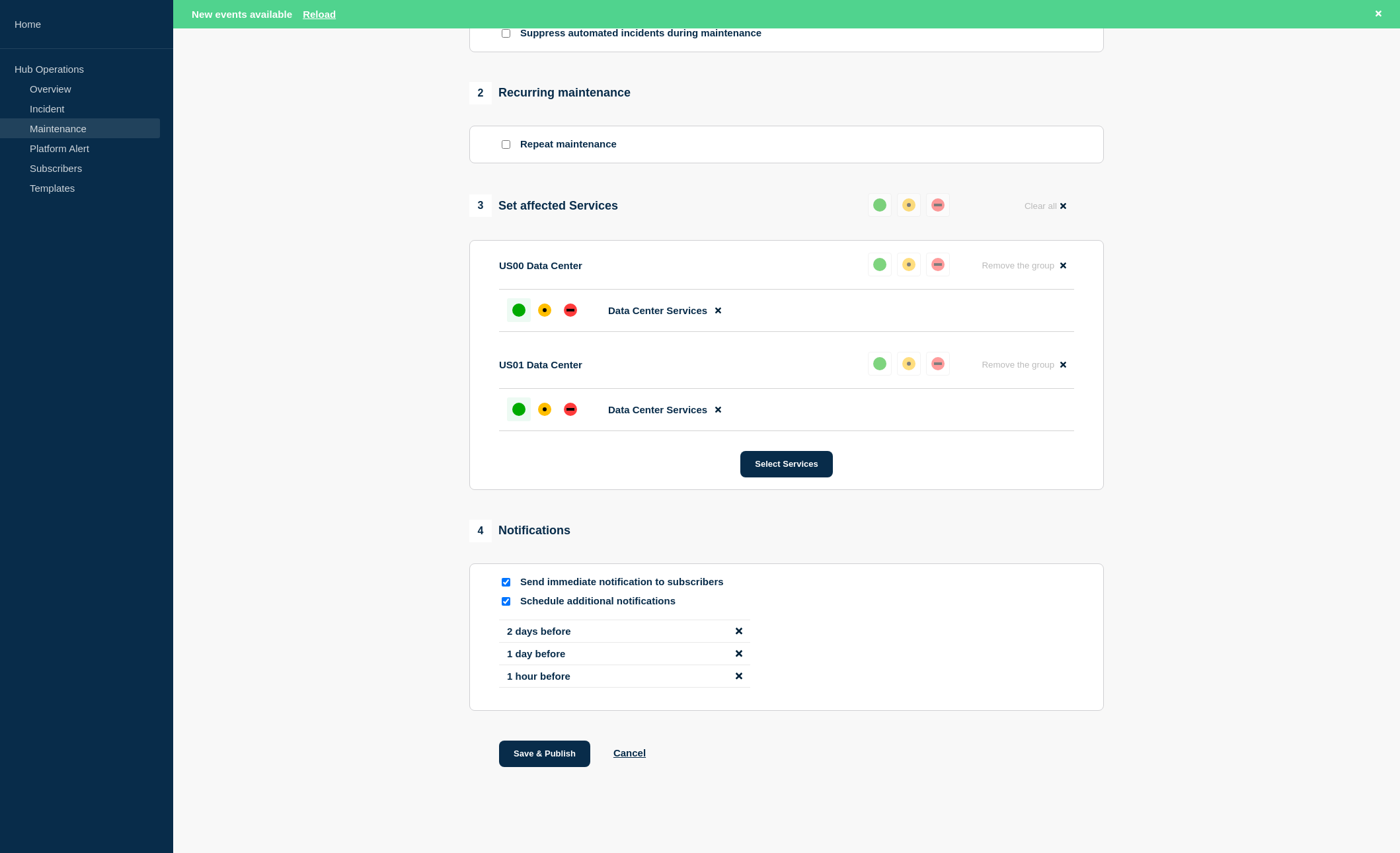
scroll to position [555, 0]
click at [634, 750] on button "Cancel" at bounding box center [630, 752] width 32 height 11
